Goal: Navigation & Orientation: Understand site structure

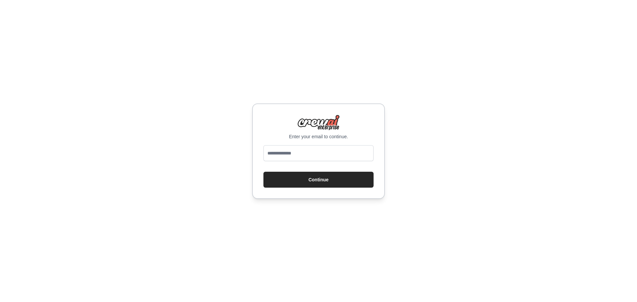
click at [298, 154] on input "email" at bounding box center [319, 153] width 110 height 16
type input "**********"
click at [324, 180] on button "Continue" at bounding box center [319, 180] width 110 height 16
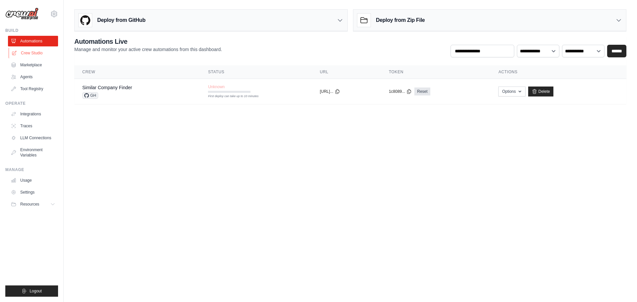
click at [37, 51] on link "Crew Studio" at bounding box center [34, 53] width 50 height 11
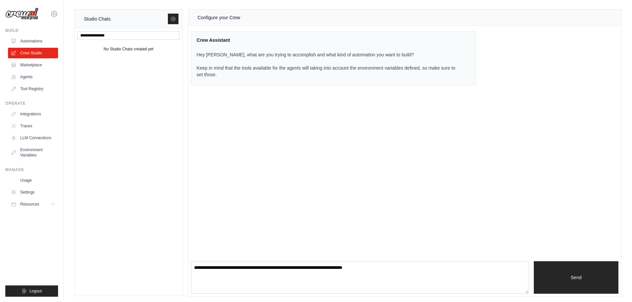
click at [114, 48] on div "No Studio Chats created yet" at bounding box center [129, 49] width 50 height 8
click at [33, 67] on link "Marketplace" at bounding box center [34, 65] width 50 height 11
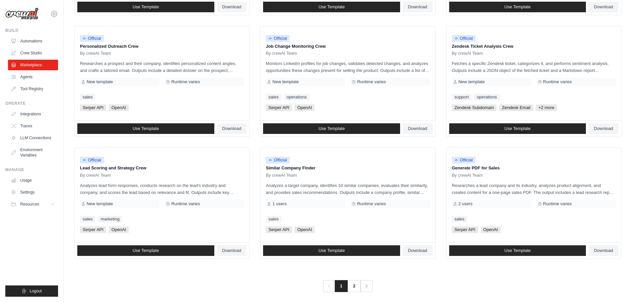
scroll to position [313, 0]
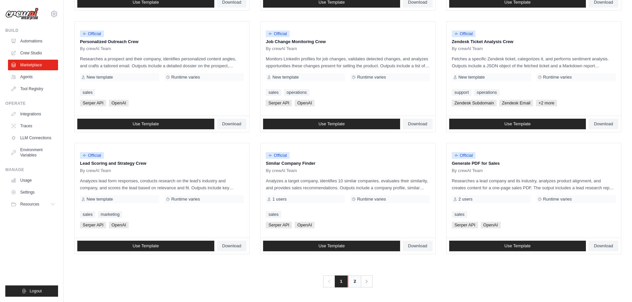
click at [354, 285] on link "2" at bounding box center [354, 282] width 13 height 12
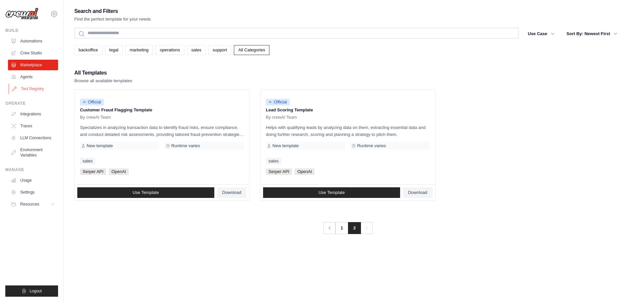
click at [34, 87] on link "Tool Registry" at bounding box center [34, 89] width 50 height 11
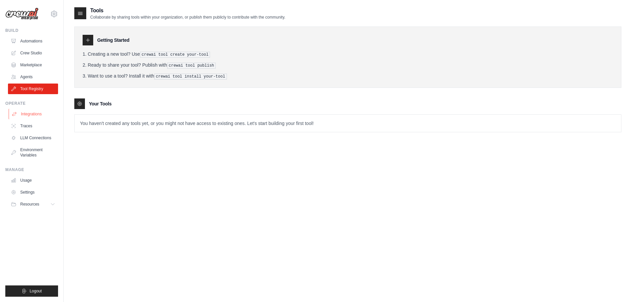
click at [33, 116] on link "Integrations" at bounding box center [34, 114] width 50 height 11
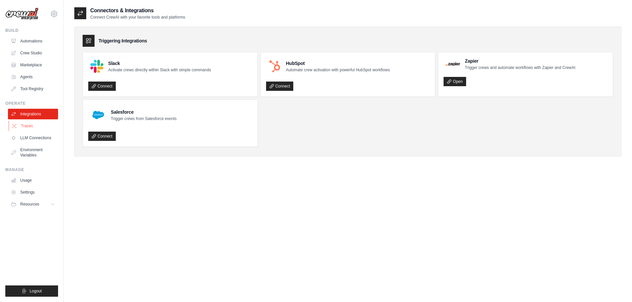
click at [33, 124] on link "Traces" at bounding box center [34, 126] width 50 height 11
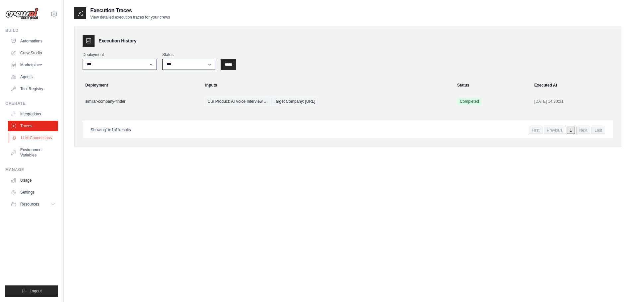
click at [34, 135] on link "LLM Connections" at bounding box center [34, 138] width 50 height 11
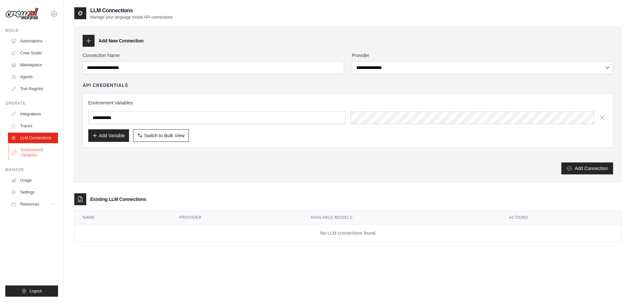
click at [34, 151] on link "Environment Variables" at bounding box center [34, 153] width 50 height 16
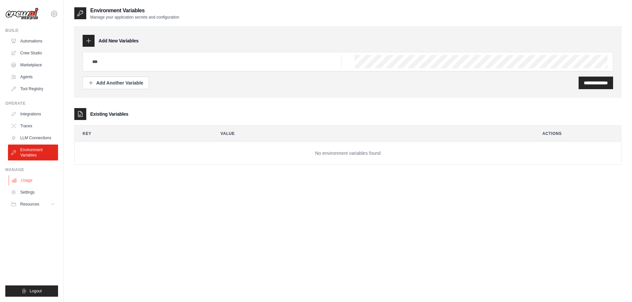
click at [27, 180] on link "Usage" at bounding box center [34, 180] width 50 height 11
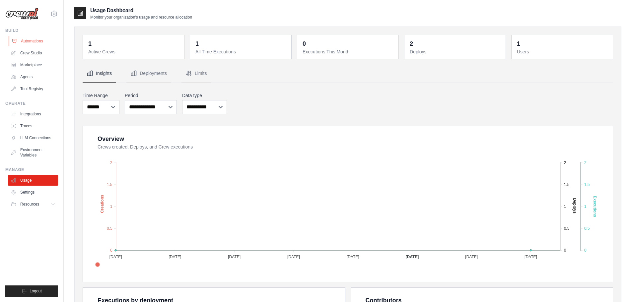
click at [34, 44] on link "Automations" at bounding box center [34, 41] width 50 height 11
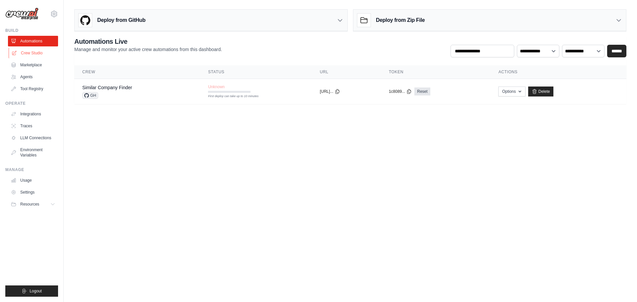
click at [30, 54] on link "Crew Studio" at bounding box center [34, 53] width 50 height 11
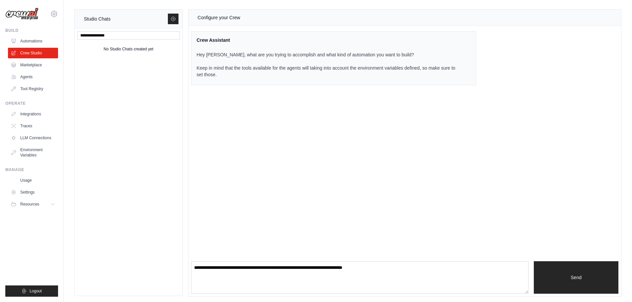
click at [248, 58] on p "Hey Anand, what are you trying to accomplish and what kind of automation you wa…" at bounding box center [330, 64] width 266 height 27
click at [173, 22] on link at bounding box center [173, 19] width 11 height 11
click at [140, 39] on input "text" at bounding box center [128, 35] width 103 height 9
click at [143, 46] on div "No Studio Chats created yet" at bounding box center [129, 49] width 50 height 8
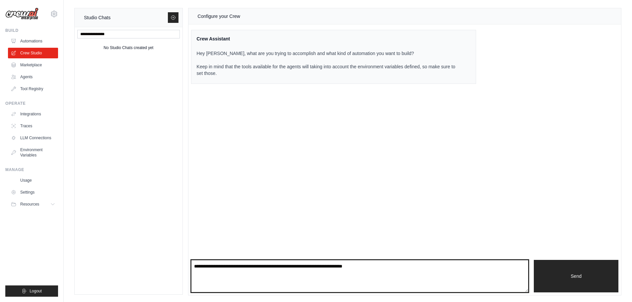
click at [252, 269] on textarea at bounding box center [360, 276] width 338 height 33
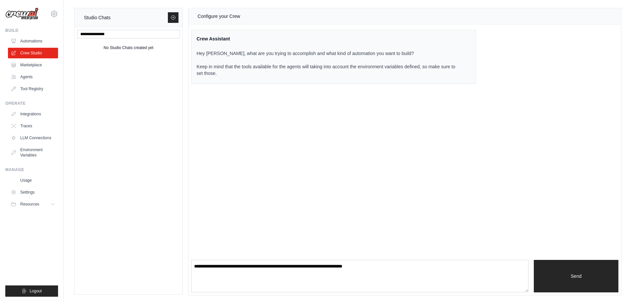
click at [328, 186] on div "Configure your Crew Crew Assistant Hey Anand, what are you trying to accomplish…" at bounding box center [405, 151] width 433 height 287
click at [34, 53] on link "Crew Studio" at bounding box center [34, 53] width 50 height 11
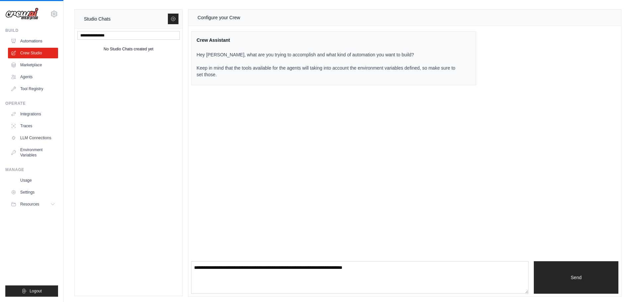
click at [34, 53] on link "Crew Studio" at bounding box center [33, 53] width 50 height 11
click at [34, 112] on link "Integrations" at bounding box center [34, 114] width 50 height 11
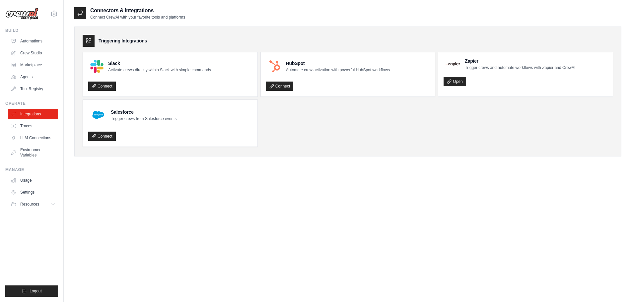
click at [190, 73] on div "Slack Activate crews directly within Slack with simple commands" at bounding box center [149, 66] width 123 height 17
click at [115, 40] on h3 "Triggering Integrations" at bounding box center [123, 41] width 48 height 7
drag, startPoint x: 115, startPoint y: 40, endPoint x: 136, endPoint y: 38, distance: 21.3
click at [136, 38] on h3 "Triggering Integrations" at bounding box center [123, 41] width 48 height 7
